Goal: Navigation & Orientation: Understand site structure

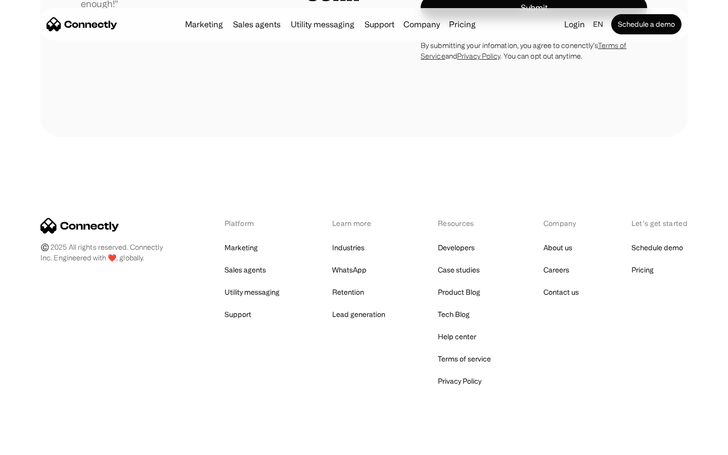
scroll to position [2864, 0]
